Goal: Information Seeking & Learning: Learn about a topic

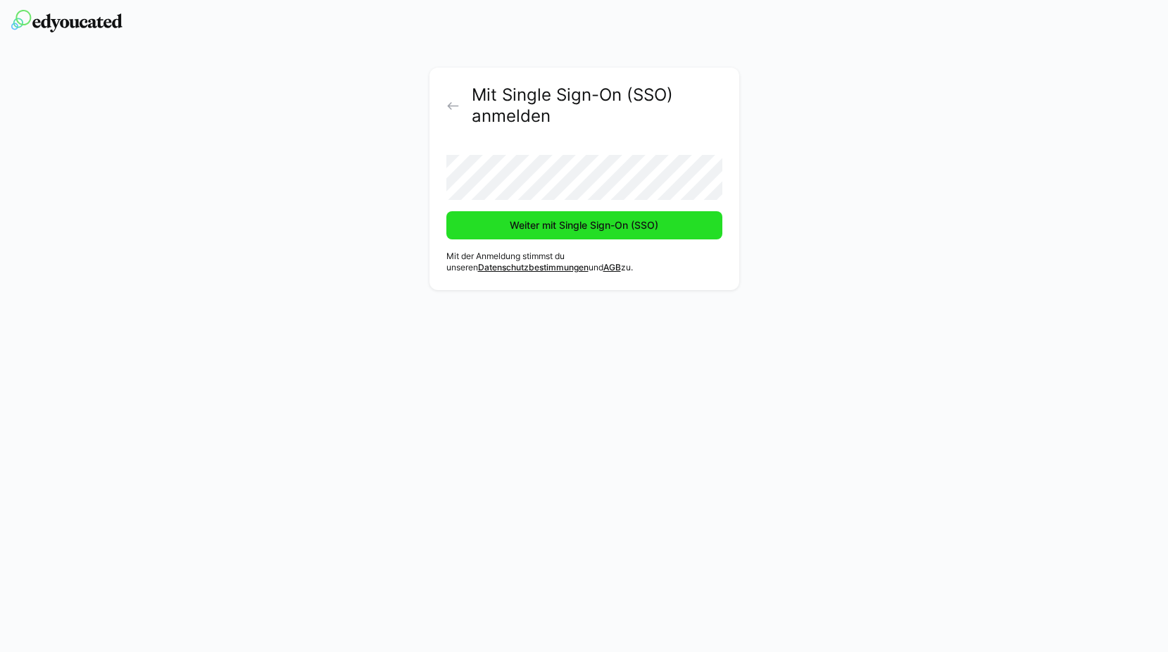
click at [615, 231] on span "Weiter mit Single Sign-On (SSO)" at bounding box center [584, 225] width 153 height 14
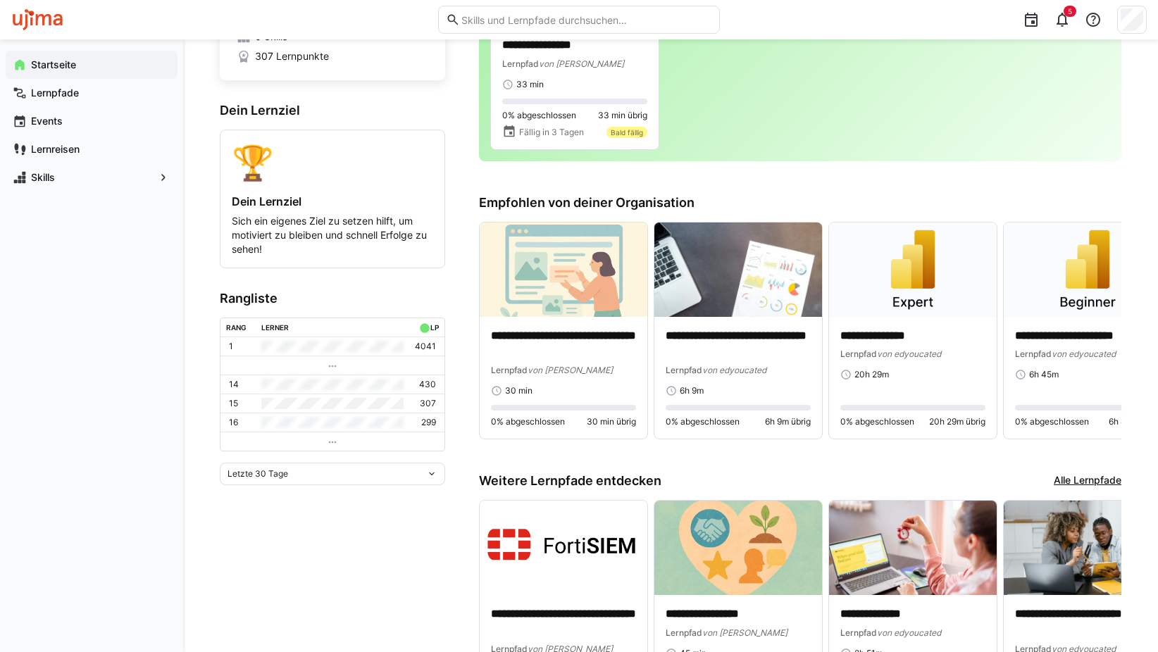
scroll to position [39, 0]
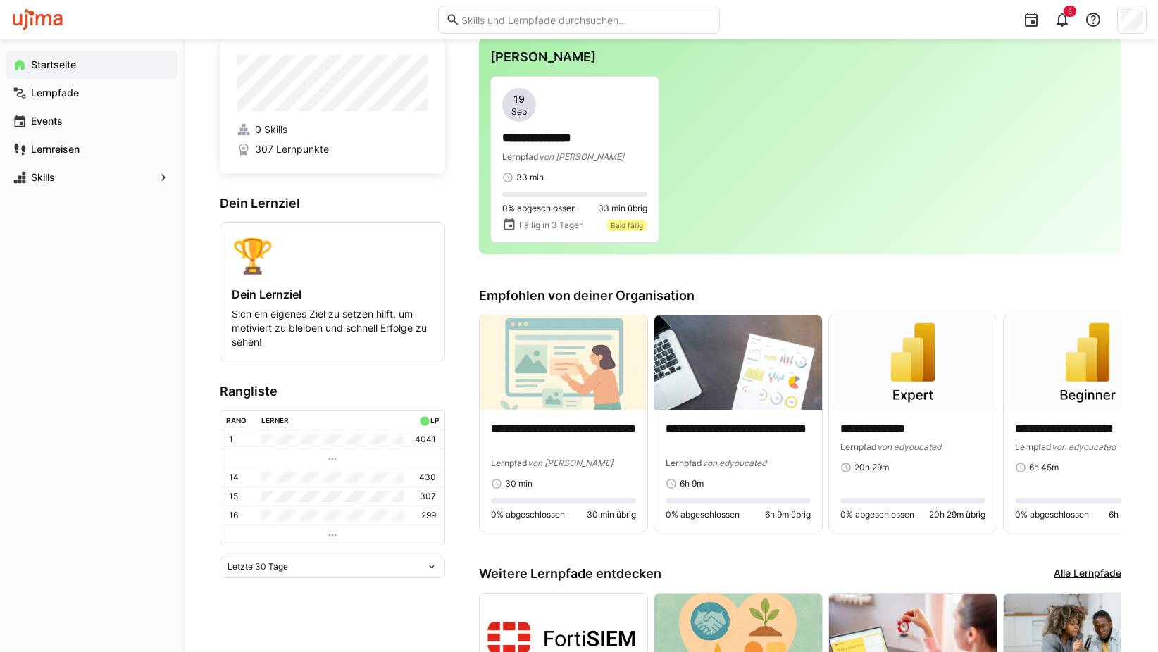
click at [305, 148] on span "307 Lernpunkte" at bounding box center [292, 149] width 74 height 14
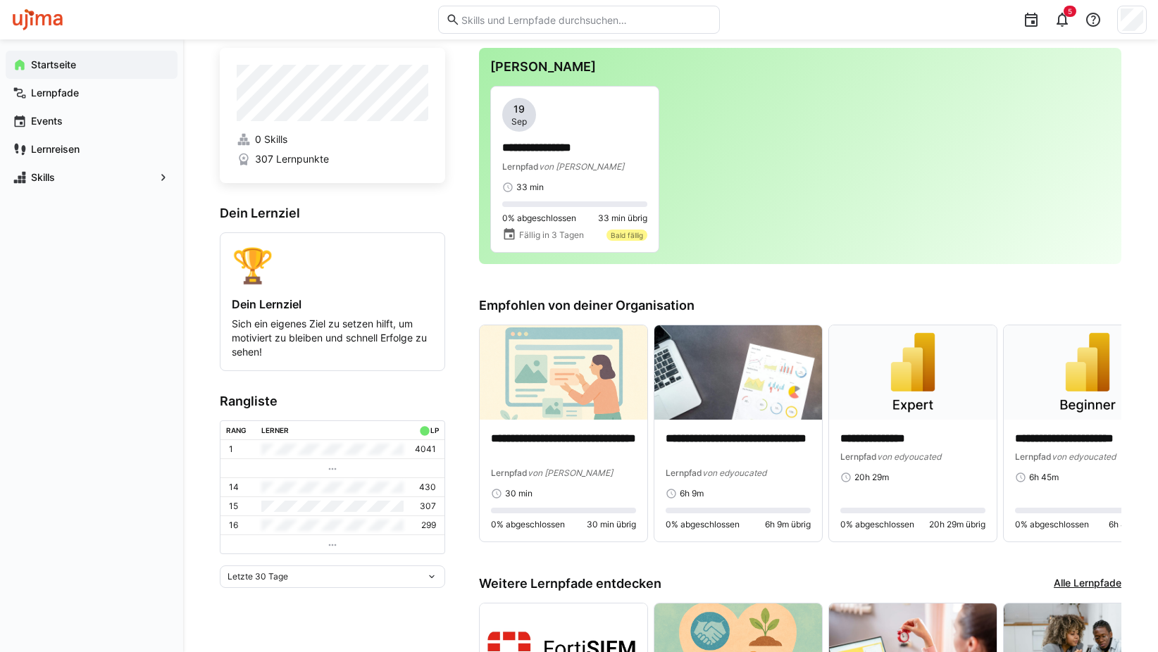
scroll to position [0, 0]
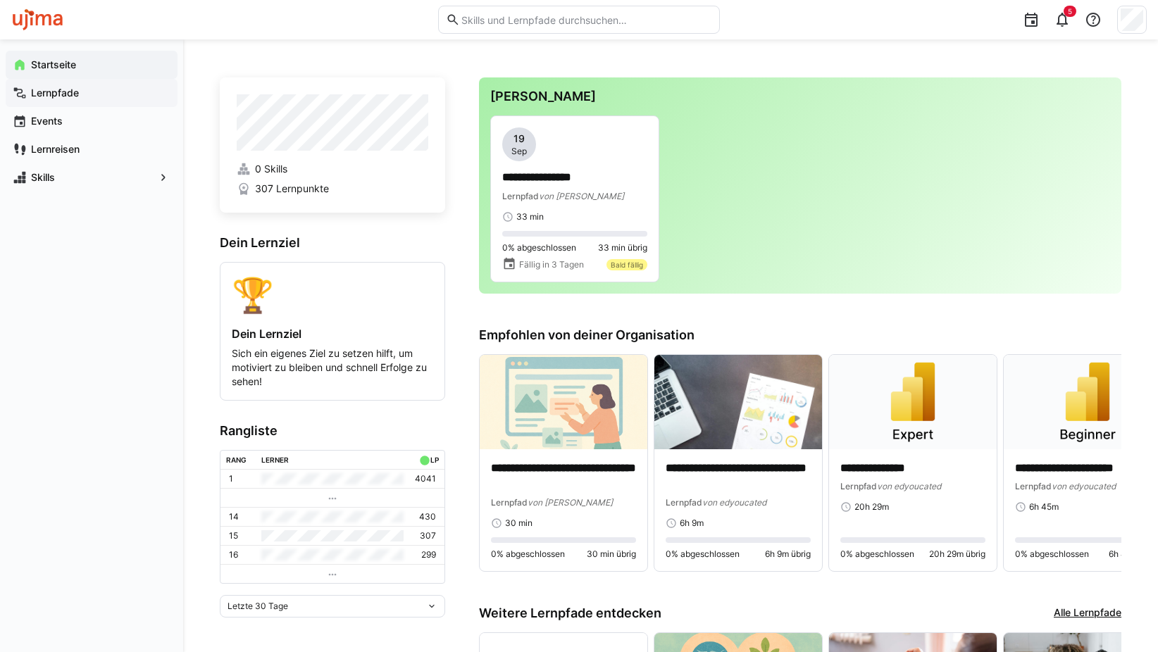
click at [0, 0] on app-navigation-label "Lernpfade" at bounding box center [0, 0] width 0 height 0
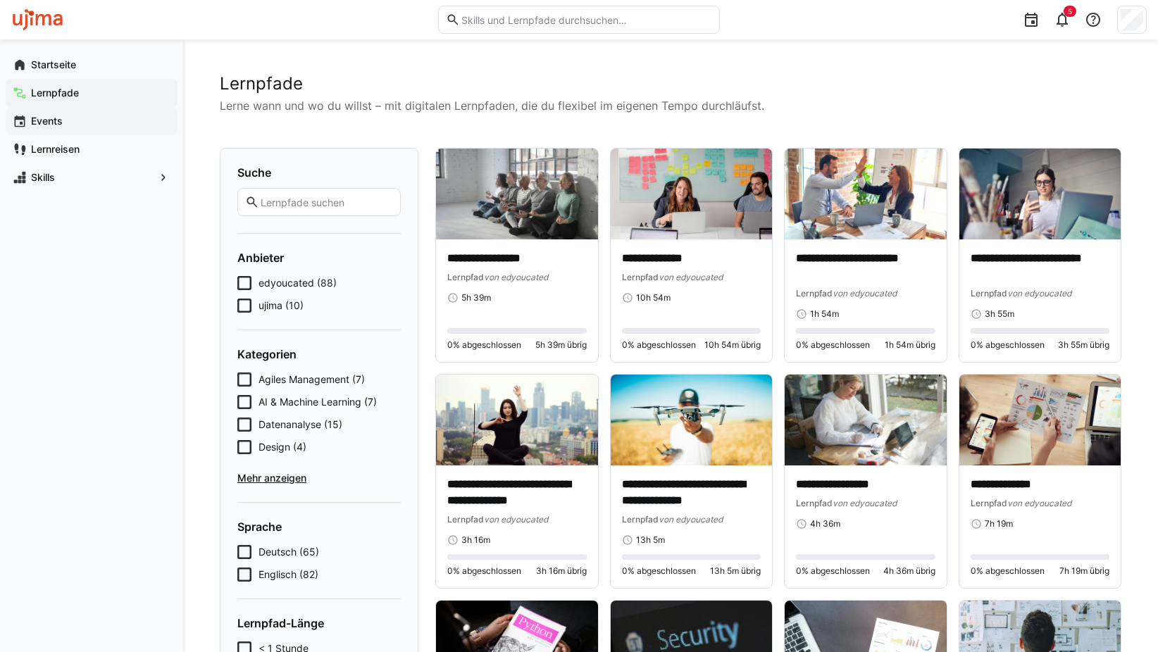
click at [0, 0] on app-navigation-label "Events" at bounding box center [0, 0] width 0 height 0
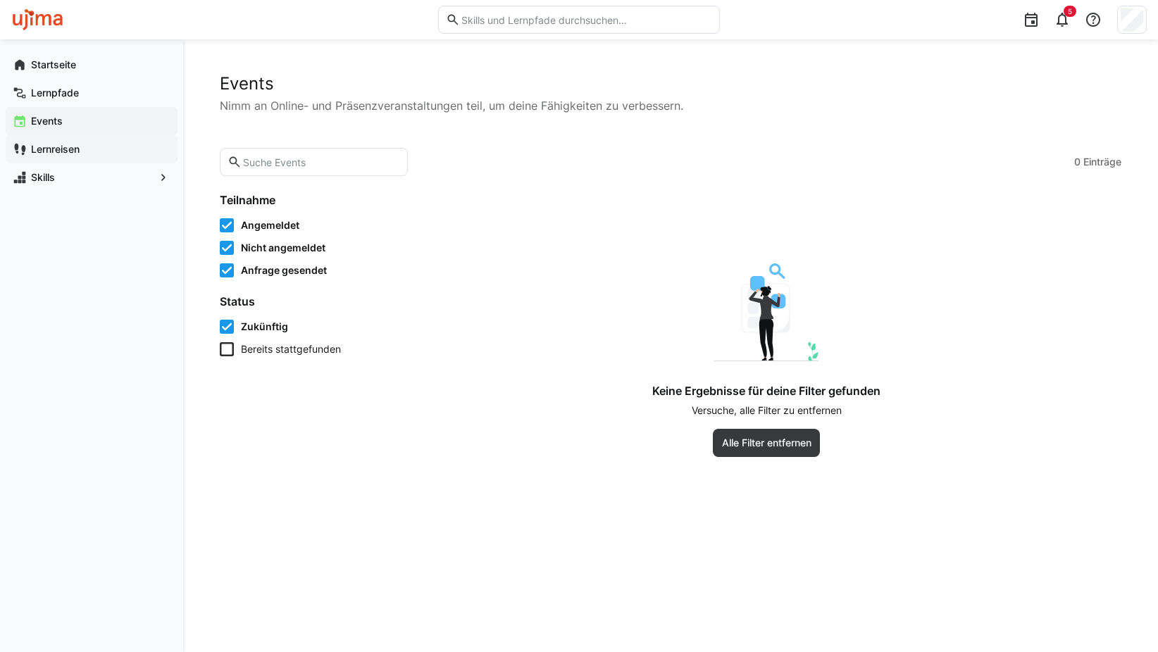
click at [0, 0] on app-navigation-label "Lernreisen" at bounding box center [0, 0] width 0 height 0
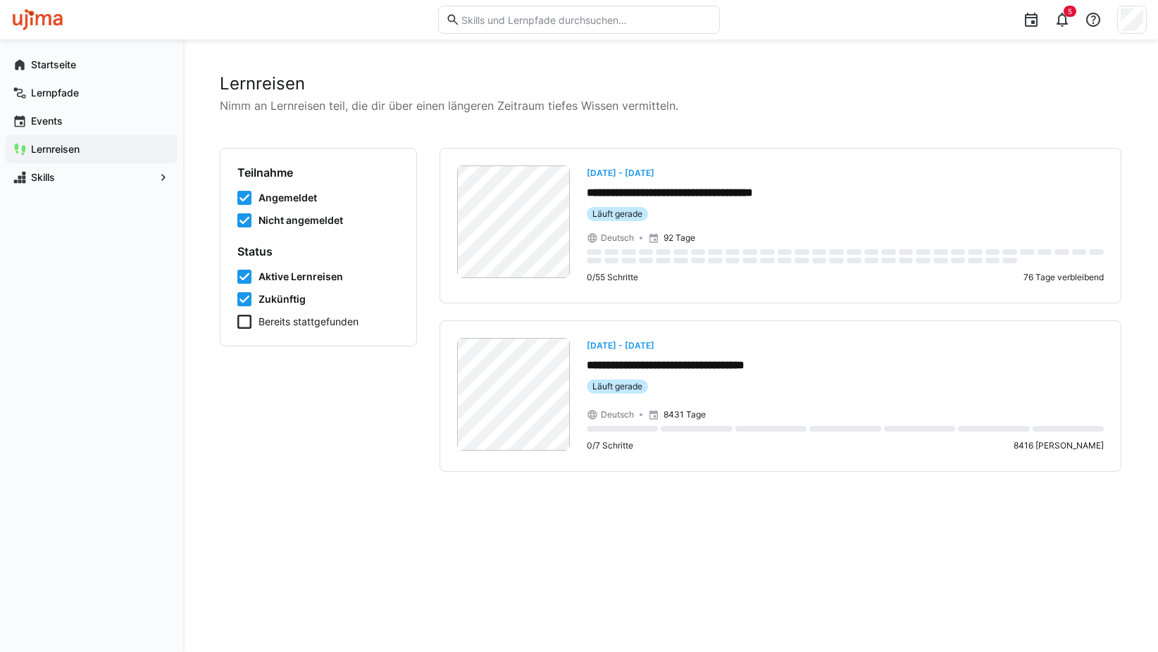
click at [242, 322] on icon at bounding box center [244, 322] width 14 height 14
click at [66, 175] on span "Skills" at bounding box center [91, 177] width 125 height 14
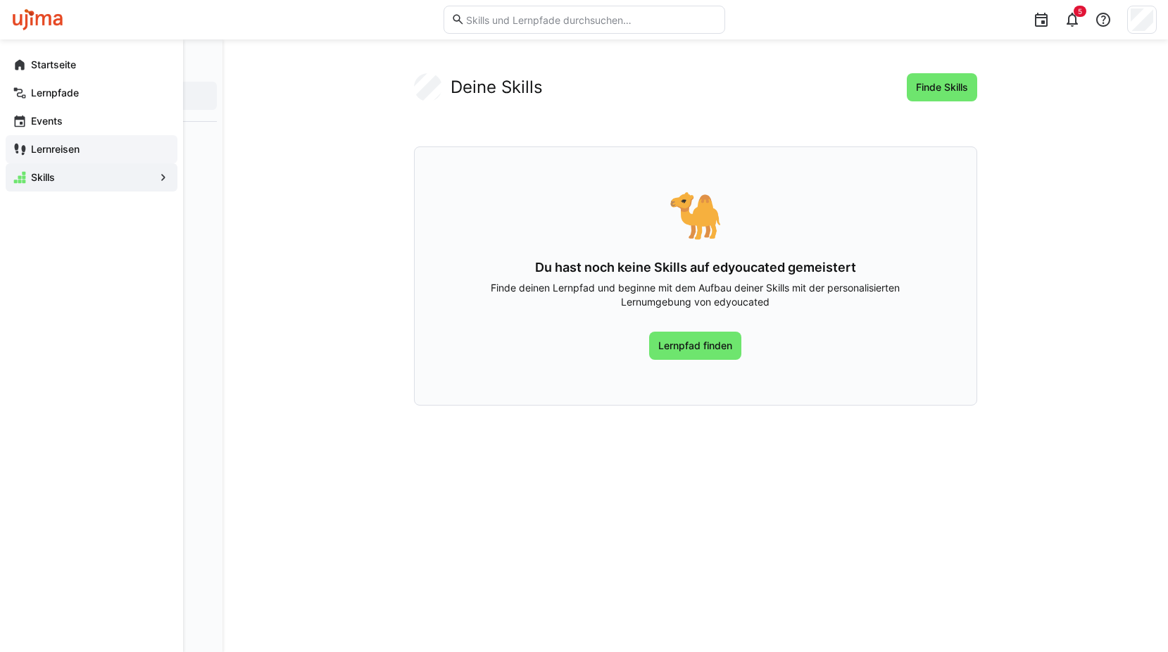
click at [78, 137] on div "Lernreisen" at bounding box center [92, 149] width 172 height 28
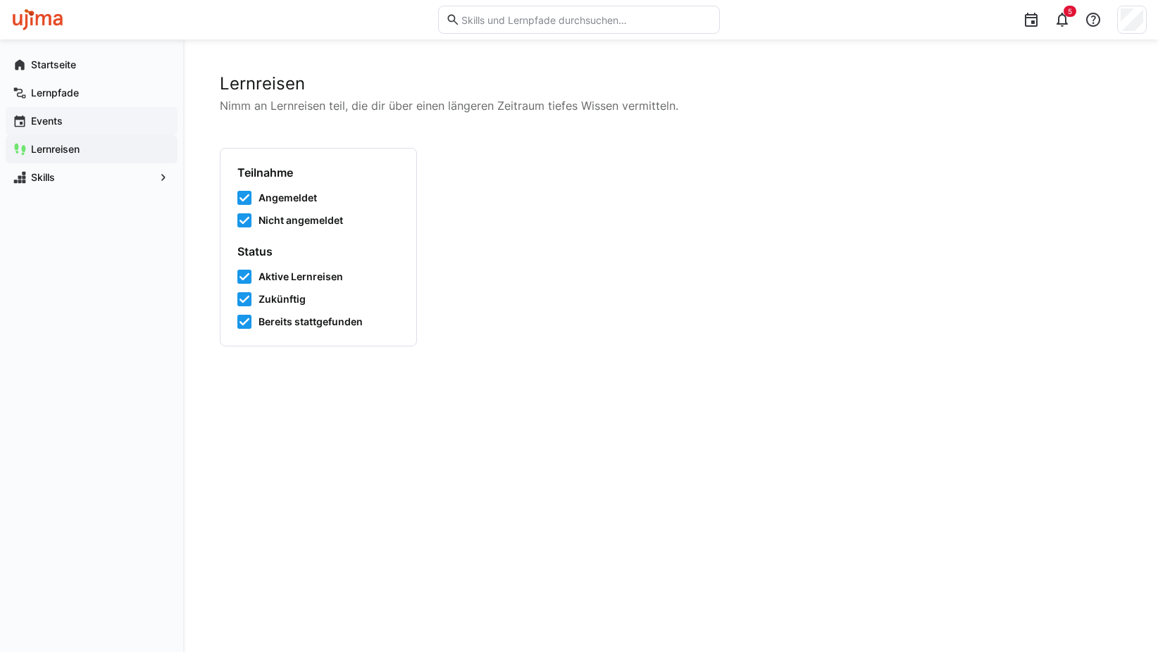
click at [73, 118] on span "Events" at bounding box center [100, 121] width 142 height 14
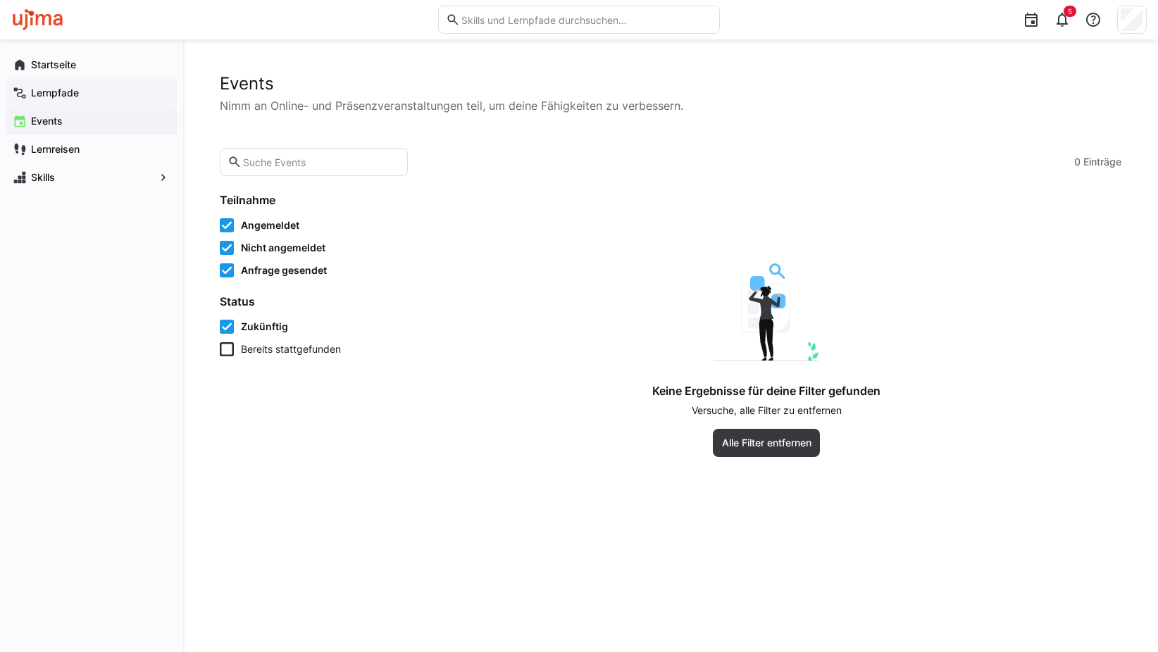
click at [0, 0] on app-navigation-label "Lernpfade" at bounding box center [0, 0] width 0 height 0
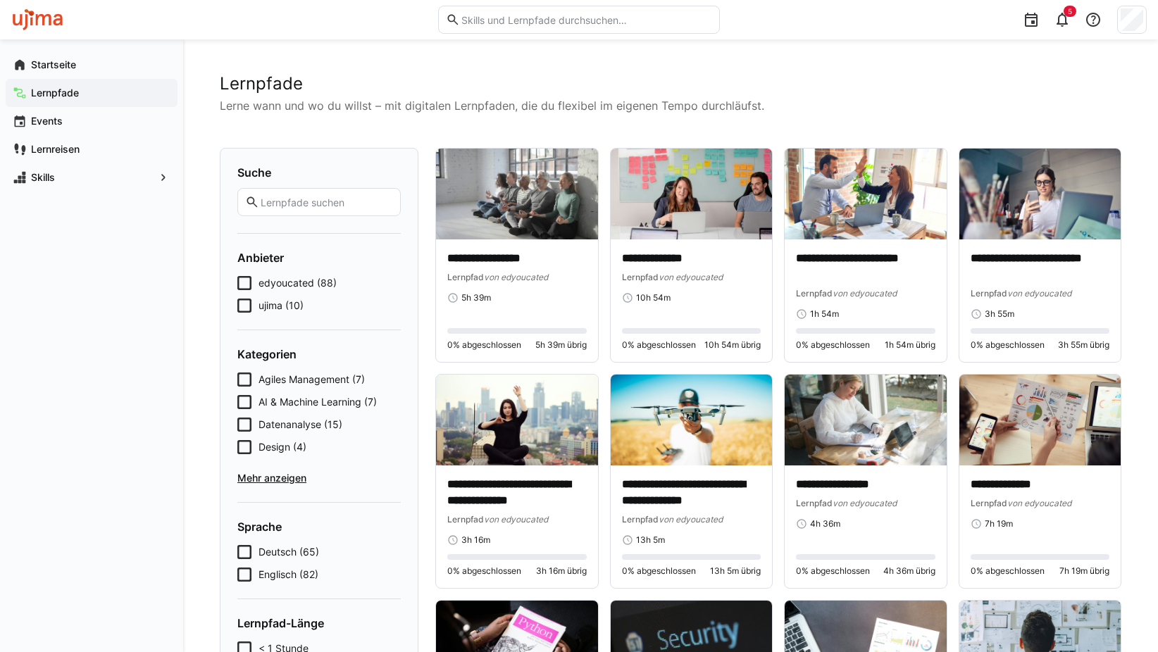
click at [247, 308] on icon at bounding box center [244, 306] width 14 height 14
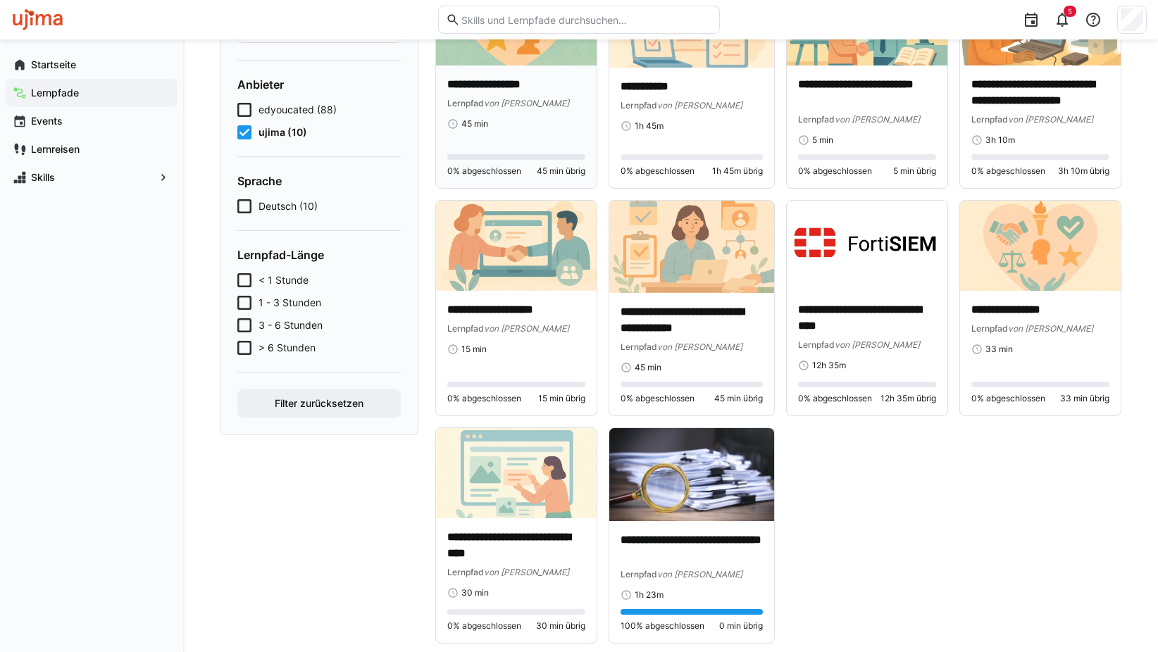
scroll to position [199, 0]
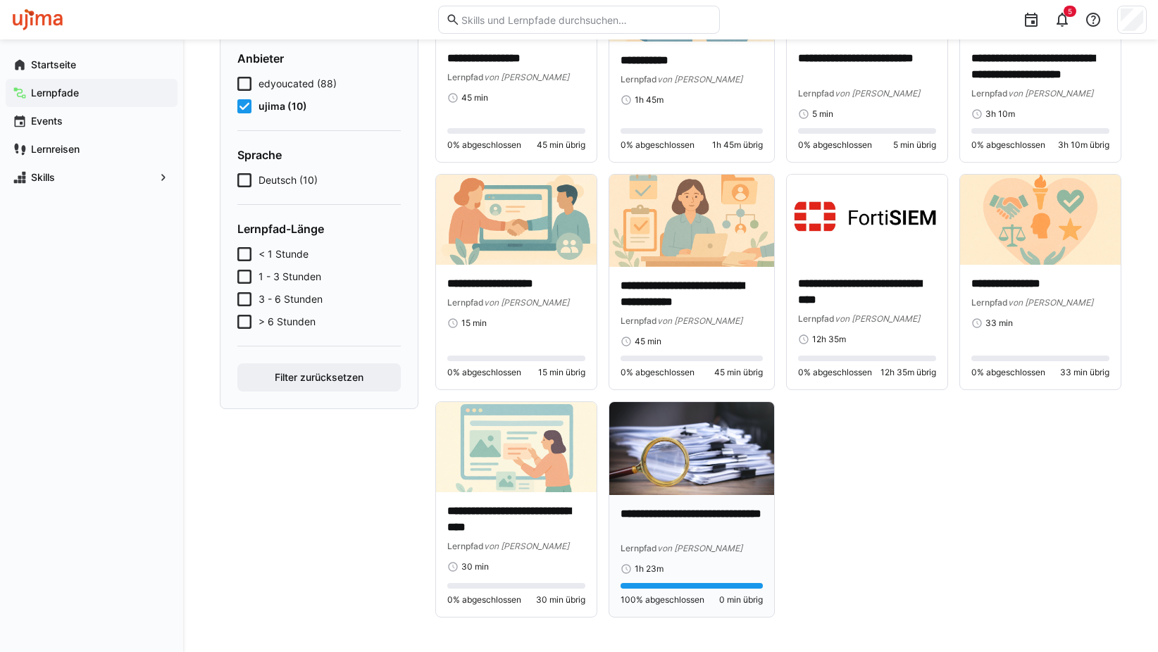
click at [691, 443] on img at bounding box center [691, 448] width 165 height 92
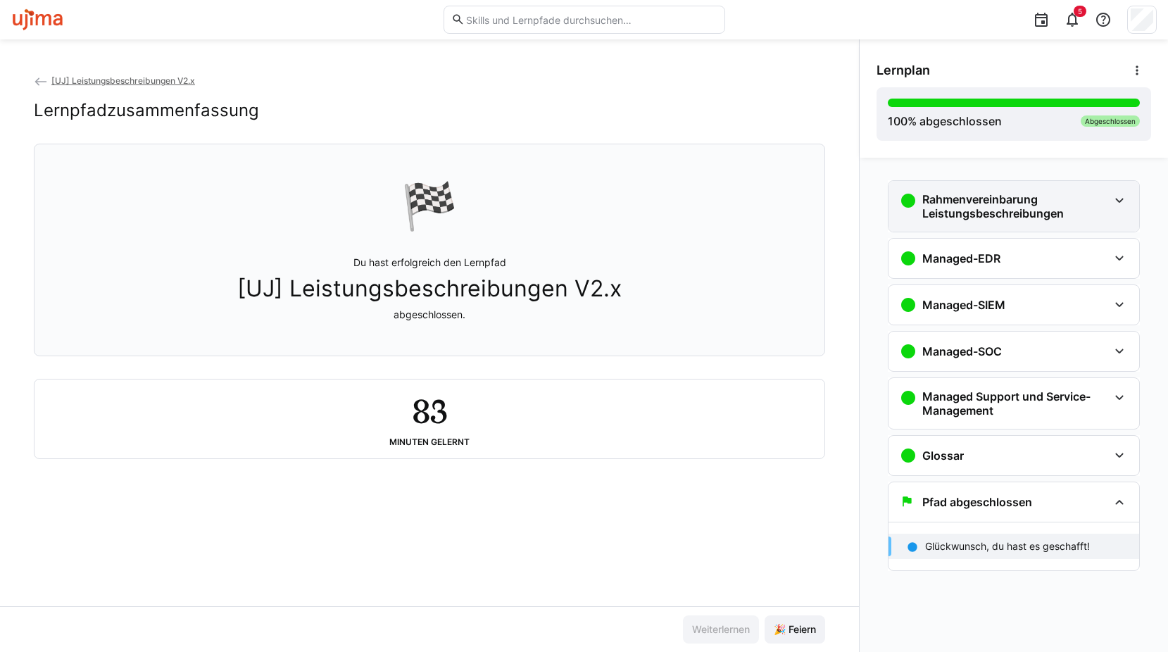
click at [1016, 215] on h3 "Rahmenvereinbarung Leistungsbeschreibungen" at bounding box center [1015, 206] width 186 height 28
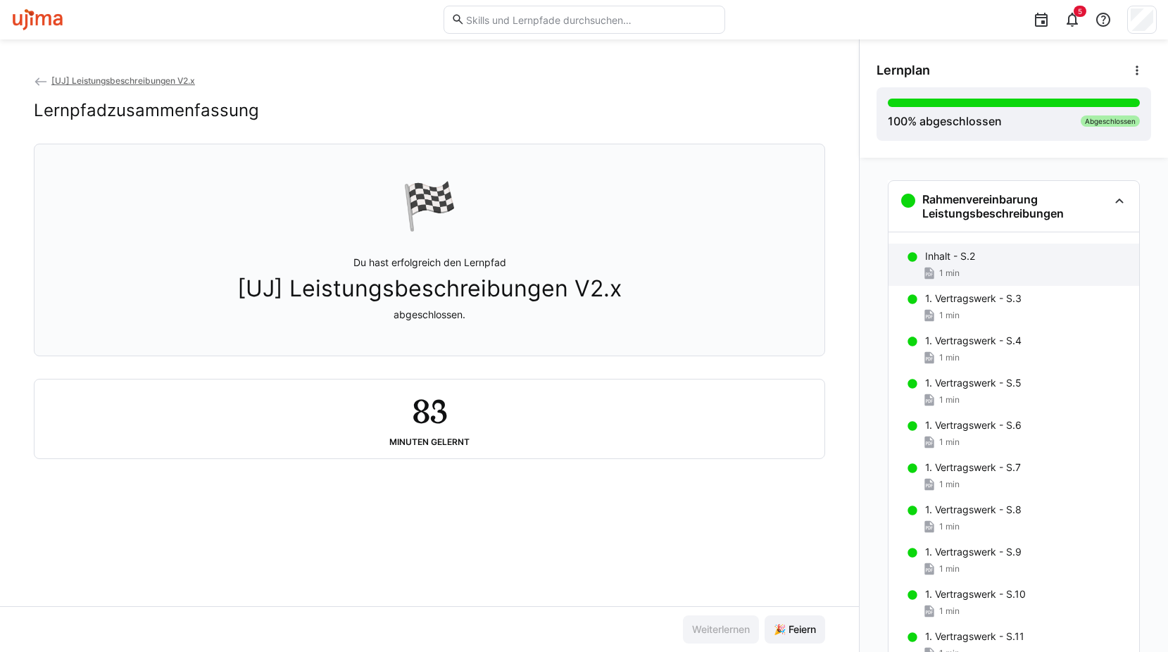
click at [986, 268] on div "1 min" at bounding box center [1026, 273] width 203 height 14
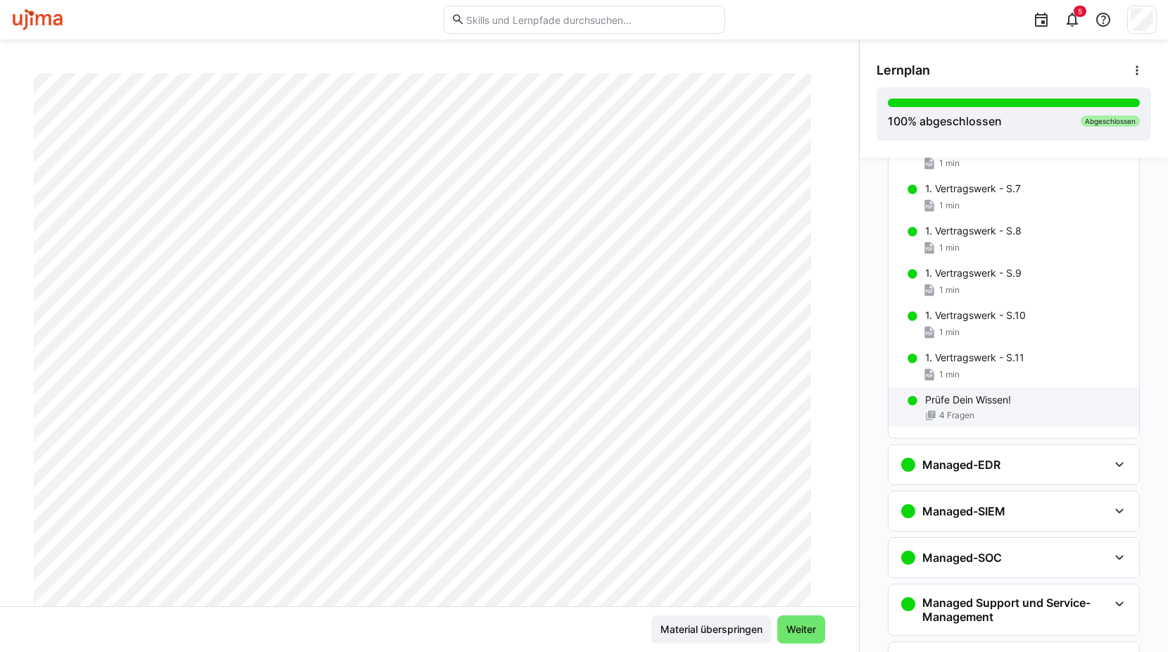
scroll to position [304, 0]
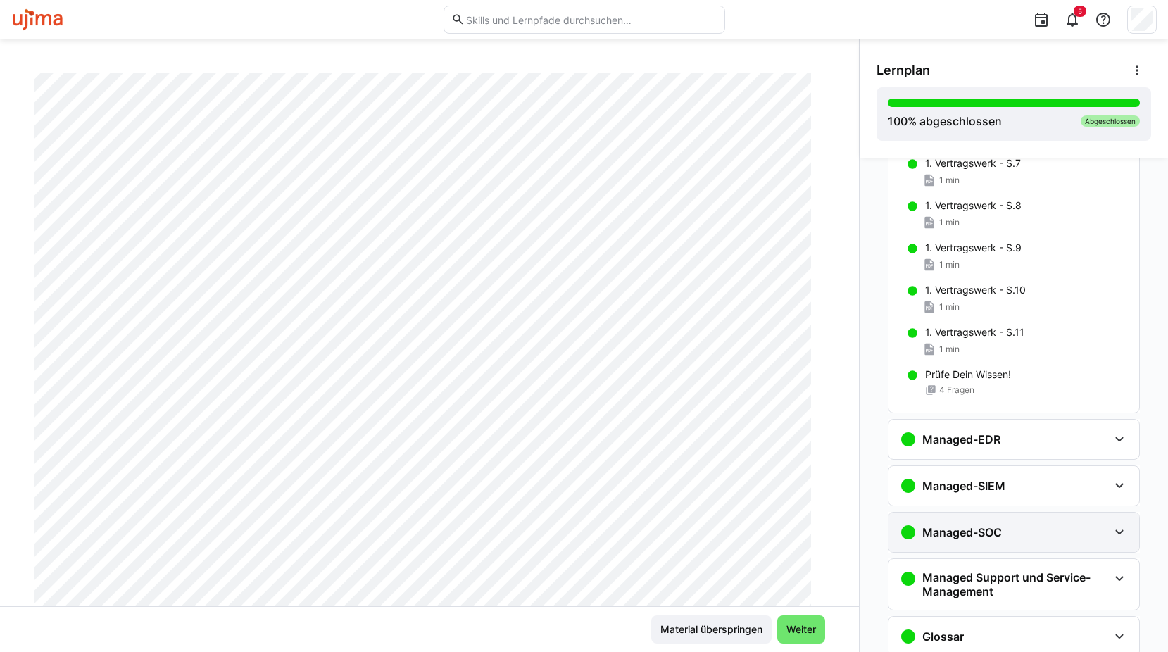
click at [1024, 526] on div "Managed-SOC" at bounding box center [1004, 532] width 208 height 17
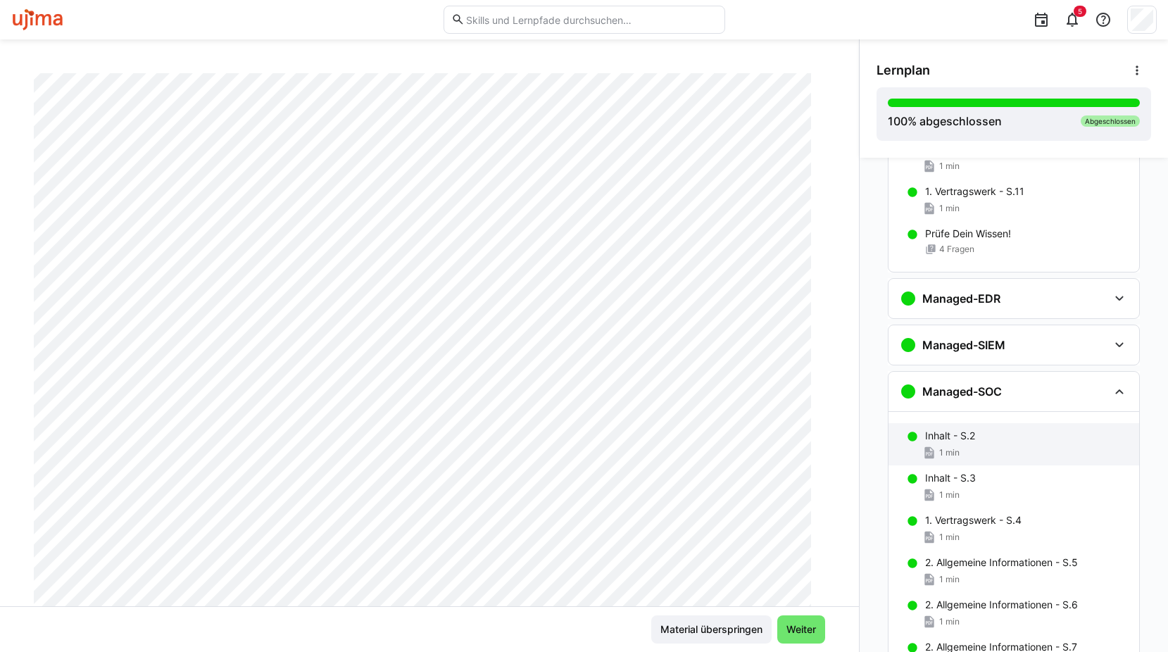
click at [991, 427] on div "Inhalt - S.2 1 min" at bounding box center [1014, 444] width 251 height 42
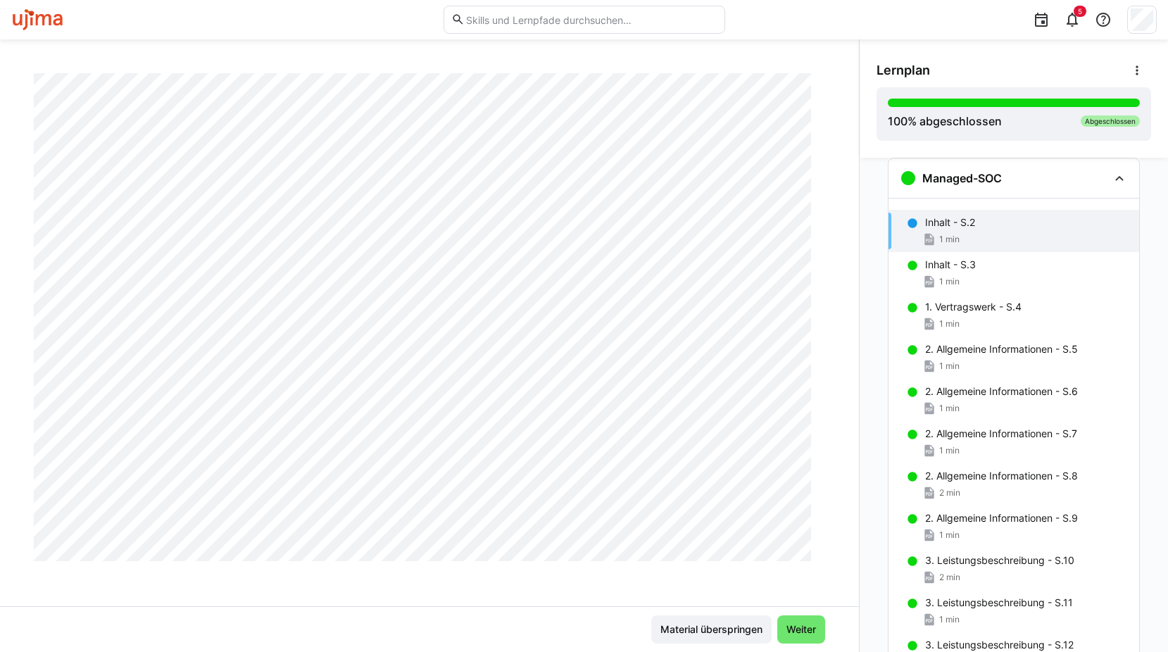
scroll to position [352, 0]
click at [4, 160] on div "[UJ] Leistungsbeschreibungen V2.x Inhalt - S.2 1 LP" at bounding box center [429, 339] width 859 height 533
